Goal: Understand process/instructions: Learn how to perform a task or action

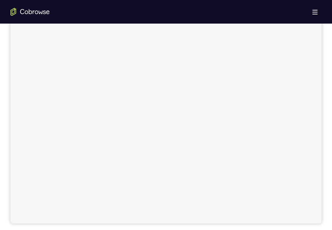
scroll to position [98, 0]
